Goal: Task Accomplishment & Management: Manage account settings

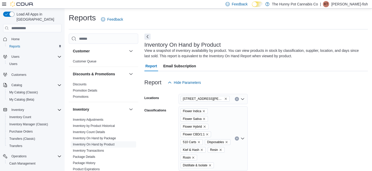
scroll to position [117, 0]
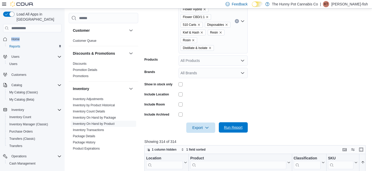
click at [236, 130] on span "Run Report" at bounding box center [233, 127] width 19 height 5
click at [200, 133] on span "Export" at bounding box center [200, 127] width 23 height 10
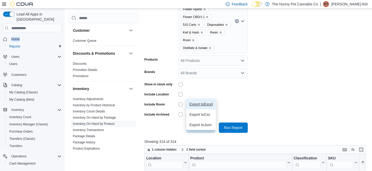
click at [205, 104] on span "Export to Excel" at bounding box center [200, 104] width 23 height 4
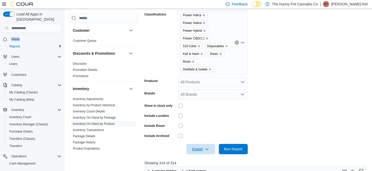
scroll to position [92, 0]
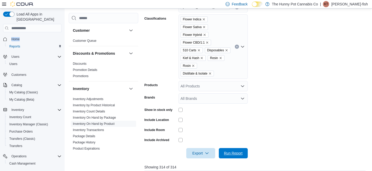
drag, startPoint x: 230, startPoint y: 160, endPoint x: 280, endPoint y: 130, distance: 57.4
click at [230, 156] on span "Run Report" at bounding box center [233, 153] width 19 height 5
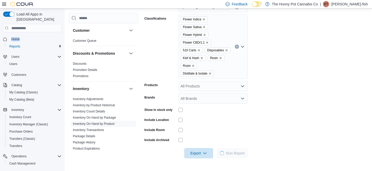
scroll to position [170, 0]
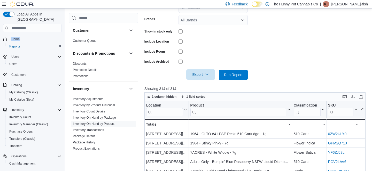
click at [205, 79] on span "Export" at bounding box center [200, 74] width 23 height 10
click at [205, 91] on span "Export to Excel" at bounding box center [200, 93] width 23 height 4
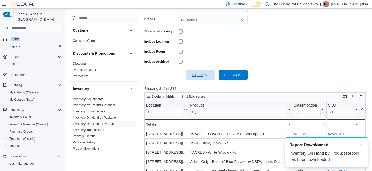
scroll to position [0, 0]
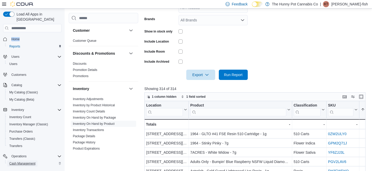
click at [24, 162] on span "Cash Management" at bounding box center [22, 164] width 26 height 4
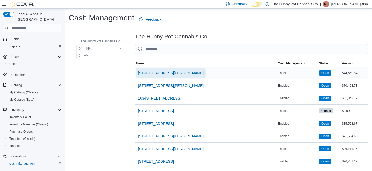
click at [152, 74] on span "[STREET_ADDRESS][PERSON_NAME]" at bounding box center [171, 72] width 66 height 5
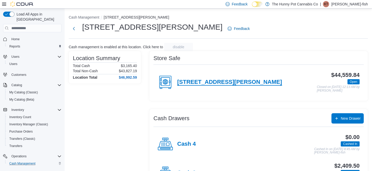
click at [202, 82] on h4 "[STREET_ADDRESS][PERSON_NAME]" at bounding box center [229, 82] width 105 height 7
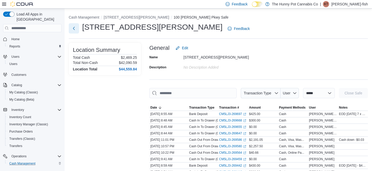
click at [71, 27] on button "Next" at bounding box center [74, 28] width 10 height 10
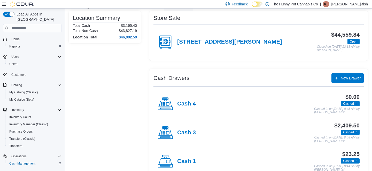
scroll to position [47, 0]
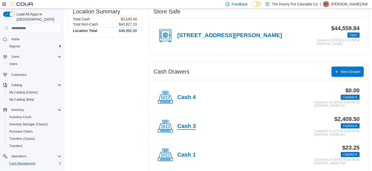
click at [188, 128] on h4 "Cash 3" at bounding box center [186, 126] width 19 height 7
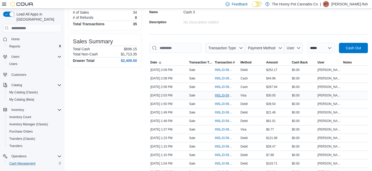
scroll to position [46, 0]
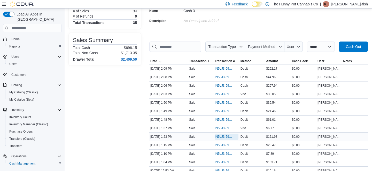
click at [225, 139] on span "IN5LJ3-5953812" at bounding box center [223, 137] width 18 height 4
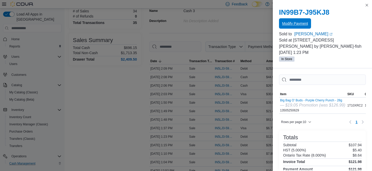
click at [290, 22] on span "Modify Payment" at bounding box center [295, 23] width 26 height 5
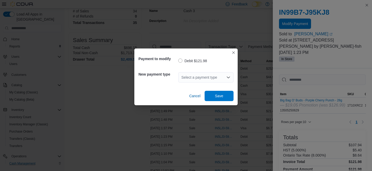
click at [215, 76] on div "Select a payment type" at bounding box center [205, 77] width 55 height 10
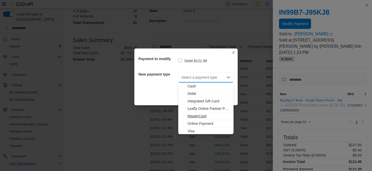
click at [202, 117] on span "MasterCard" at bounding box center [208, 116] width 43 height 5
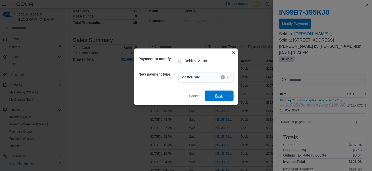
click at [215, 98] on span "Save" at bounding box center [219, 95] width 8 height 5
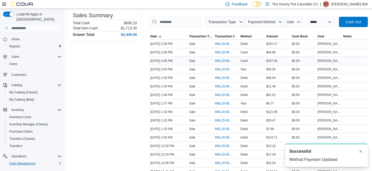
scroll to position [73, 0]
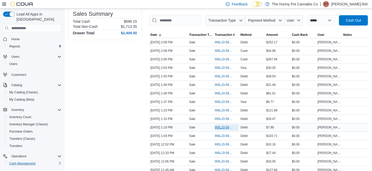
click at [220, 130] on span "IN5LJ3-5953727" at bounding box center [223, 127] width 18 height 4
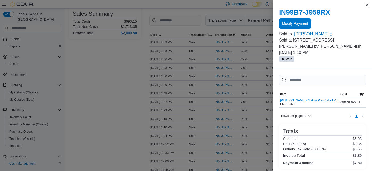
click at [295, 22] on span "Modify Payment" at bounding box center [295, 23] width 26 height 5
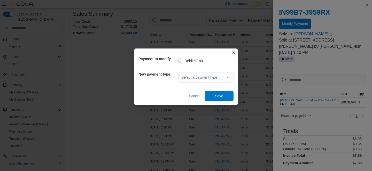
click at [191, 77] on div "Select a payment type" at bounding box center [205, 77] width 55 height 10
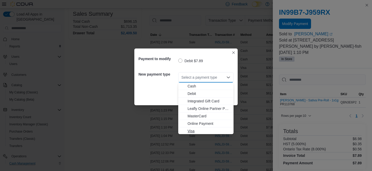
click at [193, 132] on span "Visa" at bounding box center [208, 131] width 43 height 5
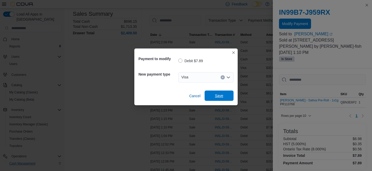
click at [221, 98] on span "Save" at bounding box center [219, 95] width 8 height 5
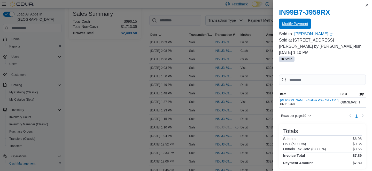
scroll to position [0, 0]
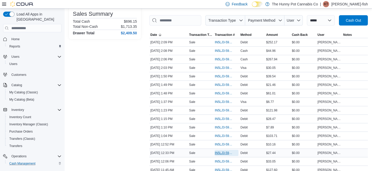
click at [221, 155] on span "IN5LJ3-5953483" at bounding box center [223, 153] width 18 height 4
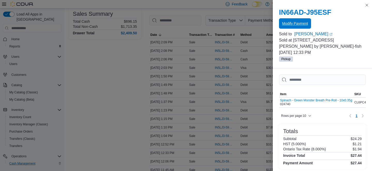
click at [284, 27] on span "Modify Payment" at bounding box center [295, 23] width 26 height 10
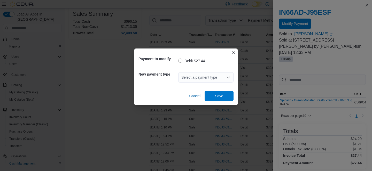
click at [197, 78] on div "Select a payment type" at bounding box center [205, 77] width 55 height 10
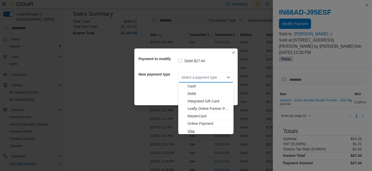
click at [188, 128] on button "Visa" at bounding box center [205, 131] width 55 height 7
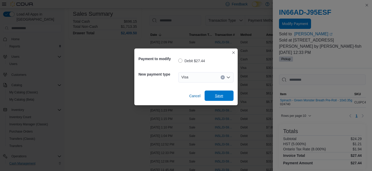
click at [220, 95] on span "Save" at bounding box center [219, 95] width 8 height 5
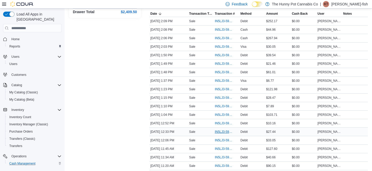
scroll to position [281, 0]
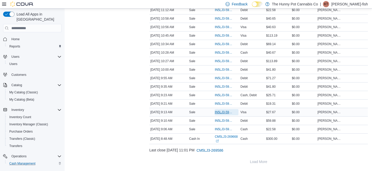
click at [221, 111] on span "IN5LJ3-5952521" at bounding box center [223, 112] width 18 height 4
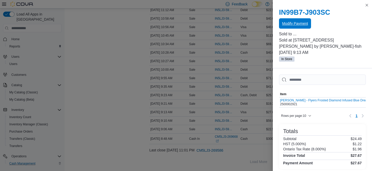
click at [283, 23] on span "Modify Payment" at bounding box center [295, 23] width 26 height 5
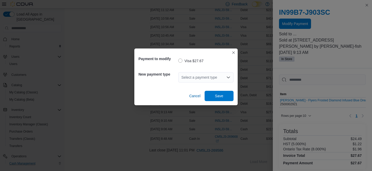
click at [201, 75] on div "Select a payment type" at bounding box center [205, 77] width 55 height 10
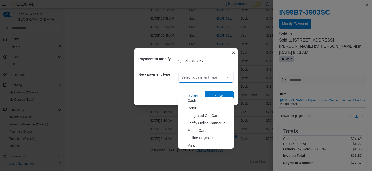
click at [196, 128] on span "MasterCard" at bounding box center [208, 130] width 43 height 5
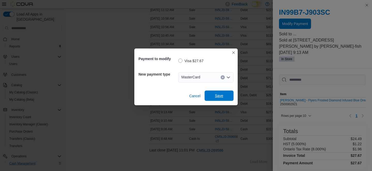
click at [220, 99] on span "Save" at bounding box center [219, 96] width 23 height 10
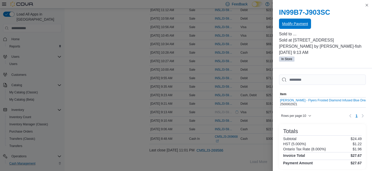
scroll to position [0, 0]
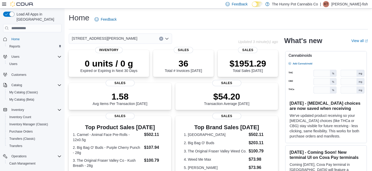
click at [229, 29] on hr at bounding box center [218, 29] width 299 height 0
